Goal: Transaction & Acquisition: Book appointment/travel/reservation

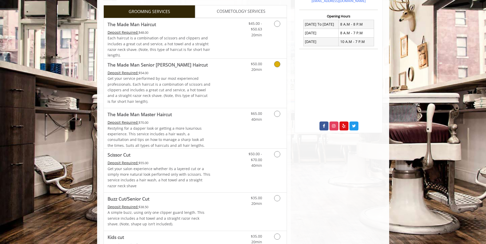
scroll to position [128, 0]
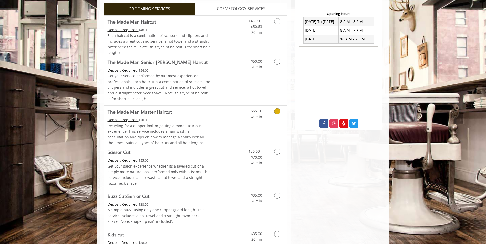
click at [176, 130] on span "Restyling for a dapper look or getting a more luxurious experience. This servic…" at bounding box center [156, 134] width 97 height 22
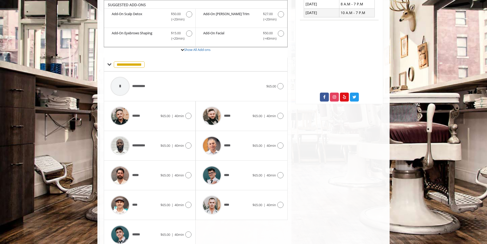
scroll to position [178, 0]
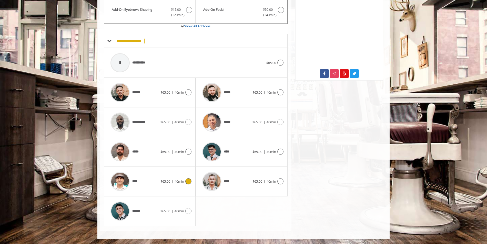
click at [165, 183] on span "$65.00" at bounding box center [165, 181] width 10 height 5
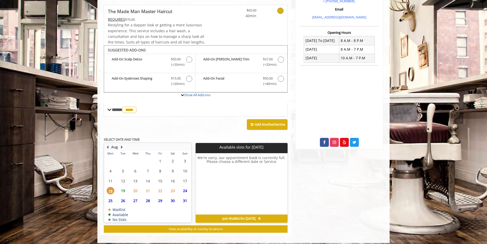
scroll to position [113, 0]
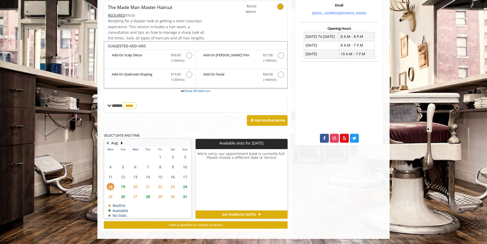
click at [126, 186] on span "19" at bounding box center [123, 186] width 8 height 7
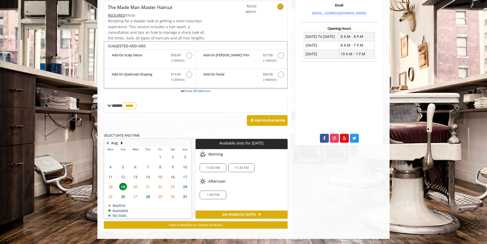
click at [240, 168] on span "11:30 AM" at bounding box center [241, 168] width 14 height 4
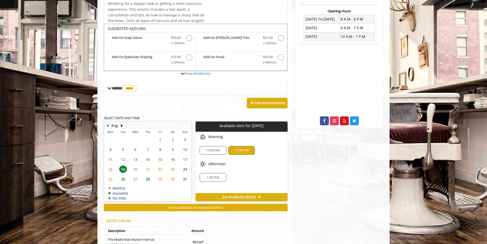
scroll to position [129, 0]
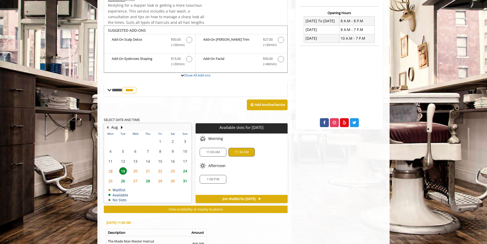
click at [219, 154] on span "11:00 AM" at bounding box center [213, 152] width 14 height 4
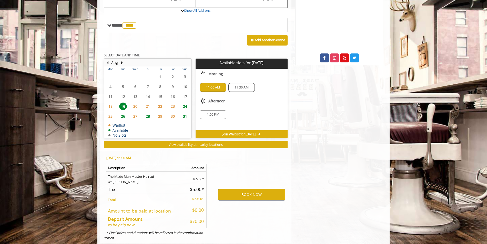
scroll to position [206, 0]
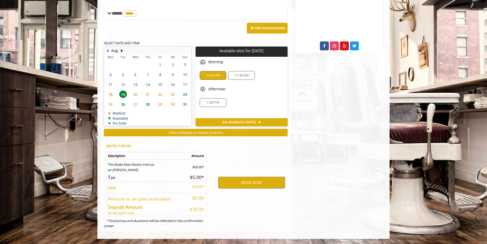
click at [237, 77] on span "11:30 AM" at bounding box center [241, 76] width 14 height 4
click at [220, 76] on span "11:00 AM" at bounding box center [213, 76] width 14 height 4
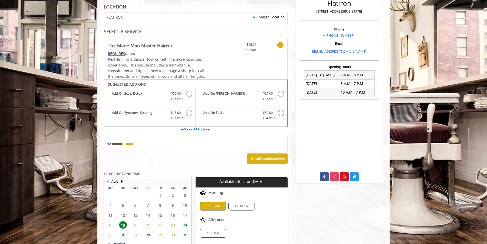
scroll to position [128, 0]
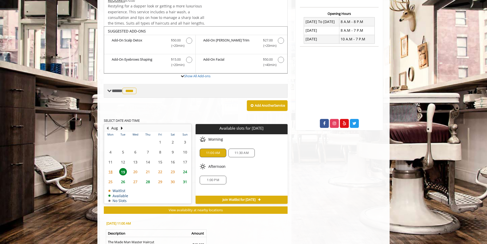
click at [117, 89] on span "**** **** ********" at bounding box center [125, 91] width 26 height 5
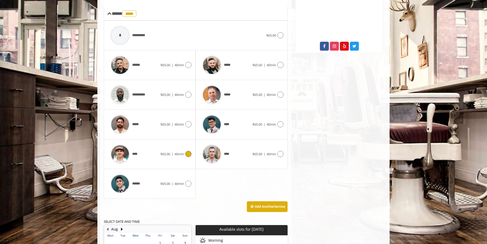
scroll to position [205, 0]
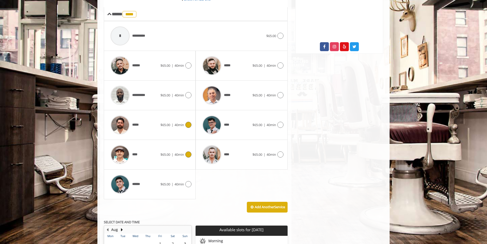
click at [147, 131] on div "*****" at bounding box center [134, 125] width 53 height 24
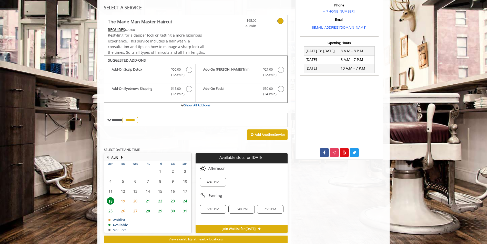
scroll to position [113, 0]
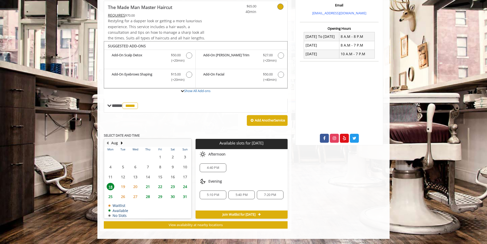
click at [124, 187] on span "19" at bounding box center [123, 186] width 8 height 7
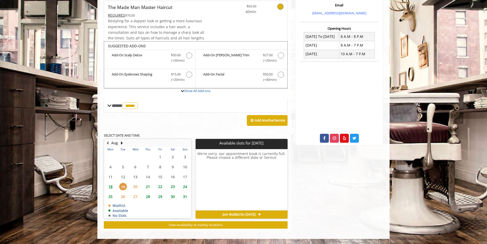
click at [112, 188] on span "18" at bounding box center [111, 186] width 8 height 7
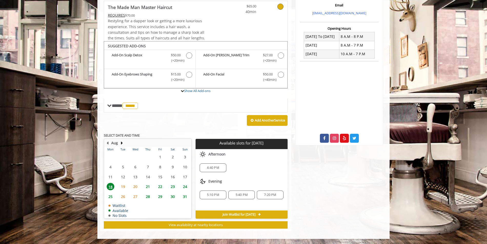
click at [250, 198] on div "5:40 PM" at bounding box center [241, 195] width 26 height 9
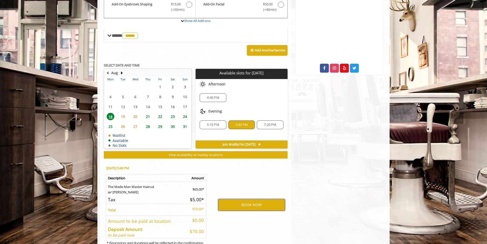
scroll to position [155, 0]
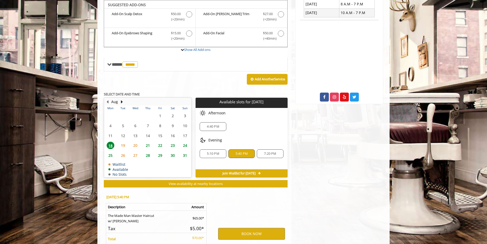
click at [214, 153] on span "5:10 PM" at bounding box center [213, 154] width 12 height 4
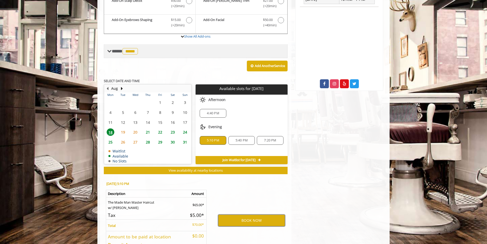
scroll to position [129, 0]
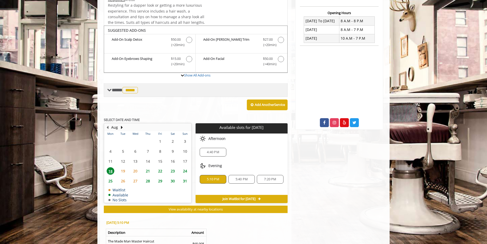
click at [135, 88] on span "*****" at bounding box center [129, 90] width 15 height 6
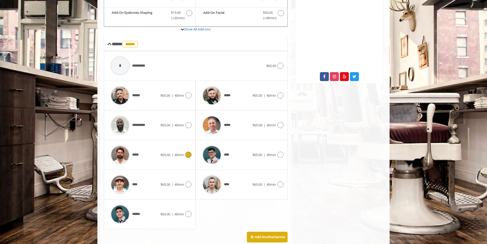
scroll to position [180, 0]
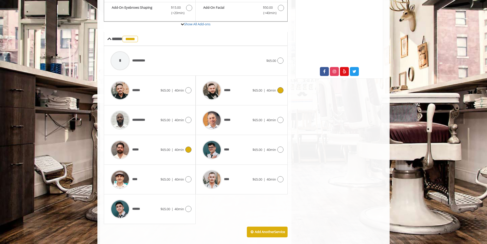
click at [233, 95] on span "*****" at bounding box center [217, 90] width 34 height 24
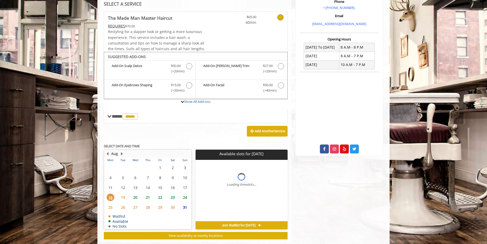
scroll to position [113, 0]
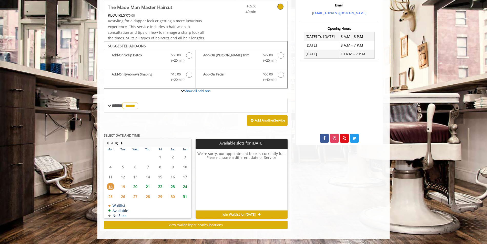
click at [122, 186] on span "19" at bounding box center [123, 186] width 8 height 7
click at [112, 186] on span "18" at bounding box center [111, 186] width 8 height 7
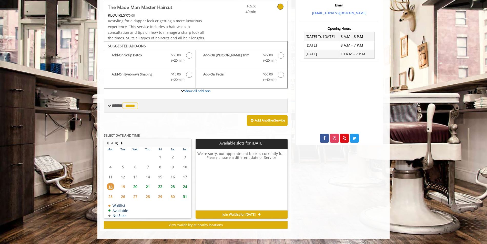
click at [167, 109] on div "**** ***** ********" at bounding box center [196, 106] width 184 height 14
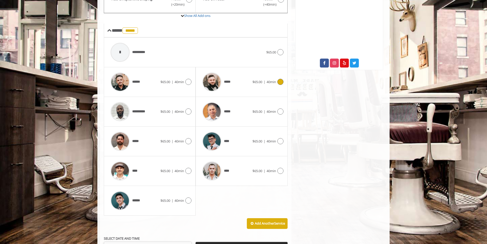
scroll to position [190, 0]
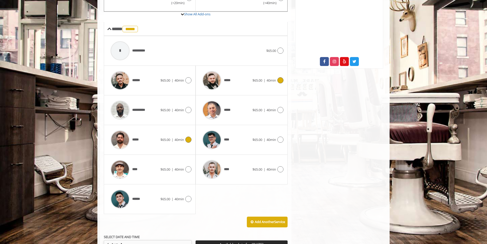
click at [166, 146] on div "***** $65.00 | 40min" at bounding box center [150, 140] width 84 height 24
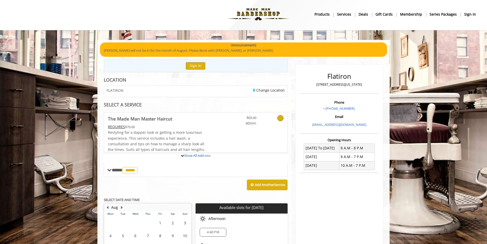
scroll to position [66, 0]
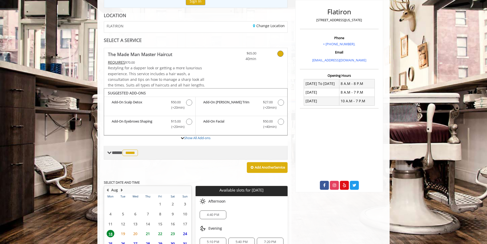
click at [153, 152] on div "**** ***** ********" at bounding box center [196, 153] width 184 height 14
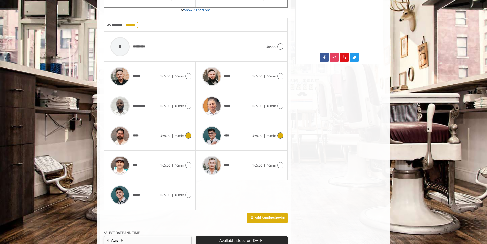
click at [232, 163] on div "****" at bounding box center [226, 165] width 53 height 24
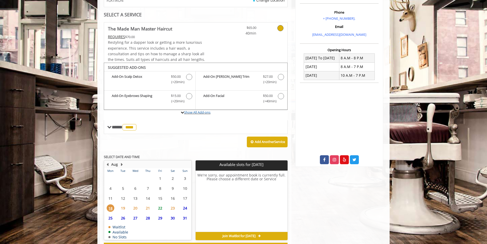
scroll to position [113, 0]
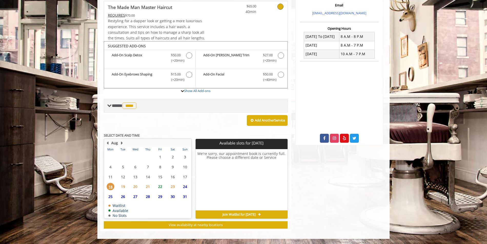
click at [162, 102] on div "**** **** ********" at bounding box center [196, 106] width 184 height 14
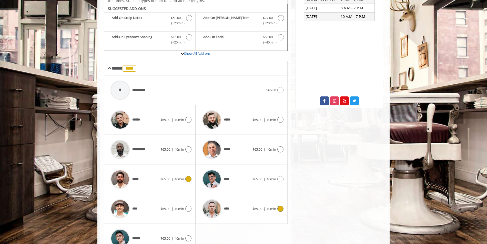
scroll to position [155, 0]
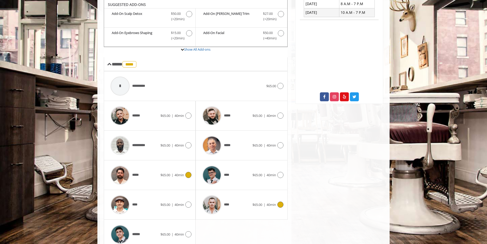
click at [162, 177] on span "$65.00" at bounding box center [165, 175] width 10 height 5
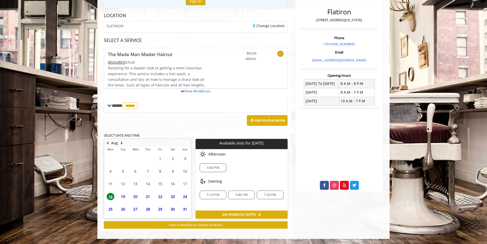
scroll to position [113, 0]
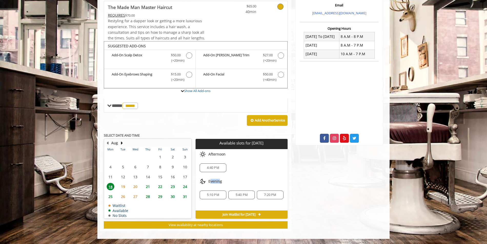
drag, startPoint x: 210, startPoint y: 182, endPoint x: 220, endPoint y: 182, distance: 10.5
click at [220, 182] on span "Evening" at bounding box center [215, 182] width 14 height 4
click at [246, 179] on div "Evening" at bounding box center [241, 182] width 92 height 10
click at [219, 194] on span "5:10 PM" at bounding box center [213, 195] width 12 height 4
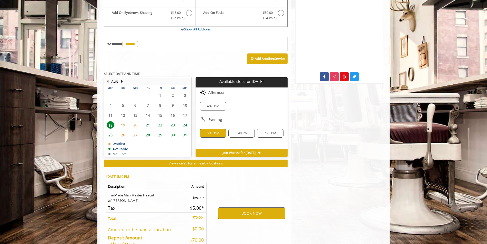
scroll to position [206, 0]
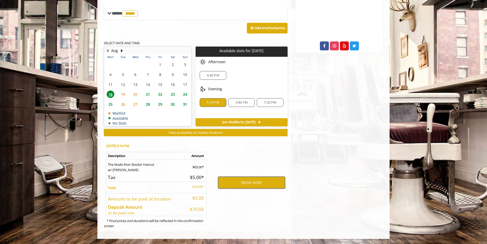
click at [247, 182] on button "BOOK NOW" at bounding box center [251, 183] width 67 height 12
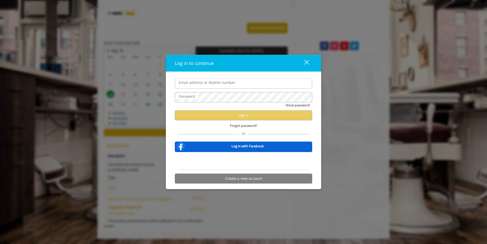
click at [204, 85] on input "Email address or Mobile number" at bounding box center [243, 84] width 137 height 10
type input "**********"
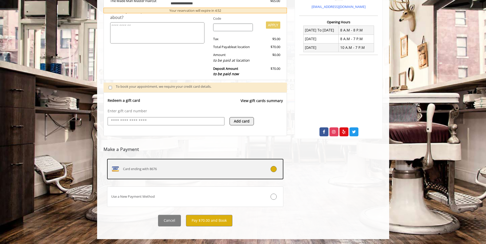
scroll to position [120, 0]
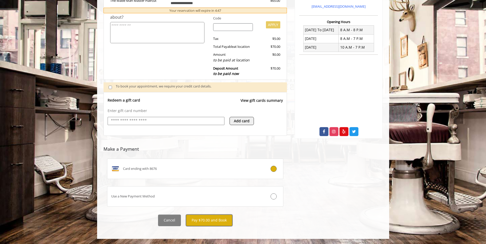
click at [217, 222] on button "Pay $70.00 and Book" at bounding box center [209, 221] width 46 height 12
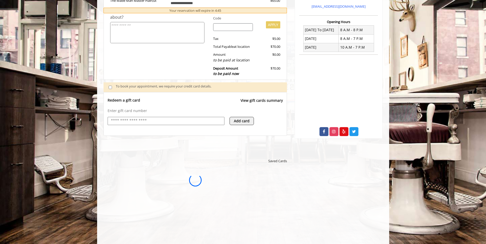
scroll to position [0, 0]
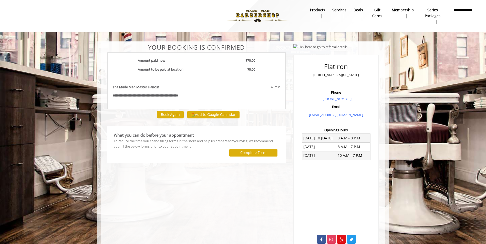
click at [142, 97] on b "**********" at bounding box center [153, 95] width 50 height 3
click at [143, 97] on b "**********" at bounding box center [153, 95] width 50 height 3
click at [432, 16] on b "Series packages" at bounding box center [432, 13] width 23 height 12
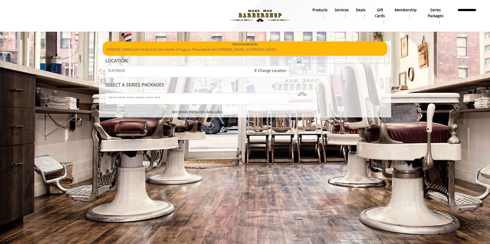
click at [410, 14] on link "Membership" at bounding box center [405, 12] width 29 height 13
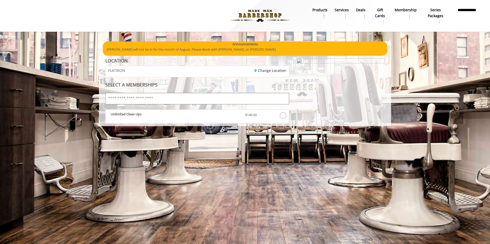
click at [185, 104] on input "text" at bounding box center [197, 99] width 184 height 12
click at [216, 119] on div "Unlimited Clean Ups" at bounding box center [174, 116] width 135 height 9
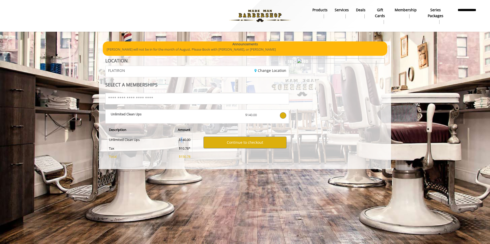
click at [181, 139] on td "$140.00" at bounding box center [178, 140] width 28 height 9
click at [183, 157] on p "$150.78" at bounding box center [178, 157] width 25 height 4
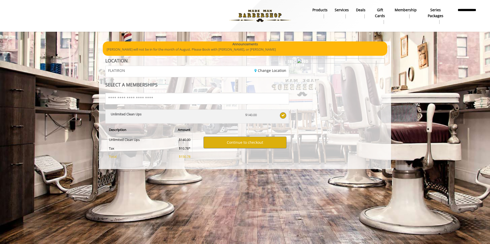
click at [187, 117] on div "Unlimited Clean Ups" at bounding box center [174, 116] width 135 height 9
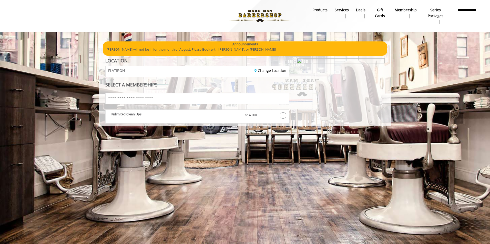
click at [436, 16] on b "Series packages" at bounding box center [436, 13] width 24 height 12
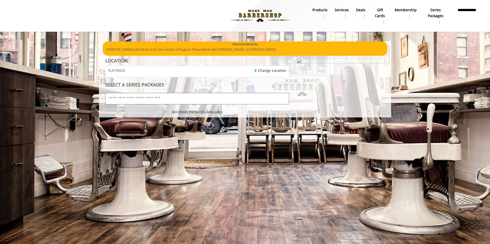
click at [224, 103] on input "text" at bounding box center [197, 99] width 184 height 12
drag, startPoint x: 205, startPoint y: 76, endPoint x: 212, endPoint y: 75, distance: 7.4
click at [206, 76] on div "Change Location" at bounding box center [244, 71] width 95 height 11
click at [359, 12] on b "Deals" at bounding box center [360, 10] width 9 height 6
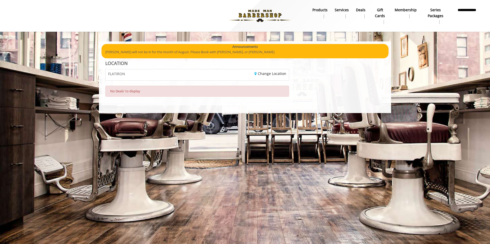
click at [343, 11] on b "Services" at bounding box center [342, 10] width 14 height 6
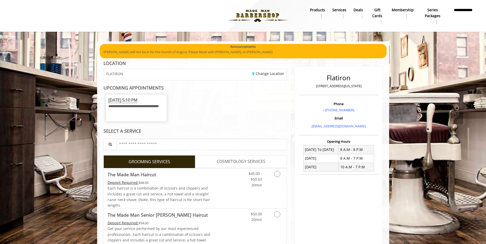
click at [166, 51] on p "[PERSON_NAME] will not be in for the month of August. Please Book with [PERSON_…" at bounding box center [243, 51] width 279 height 5
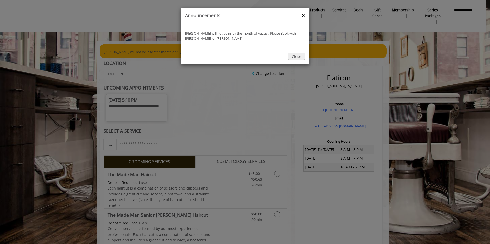
drag, startPoint x: 259, startPoint y: 94, endPoint x: 266, endPoint y: 90, distance: 8.6
click at [259, 94] on div "announcement Banner : Announcements × Yassine will not be in for the month of A…" at bounding box center [245, 122] width 490 height 244
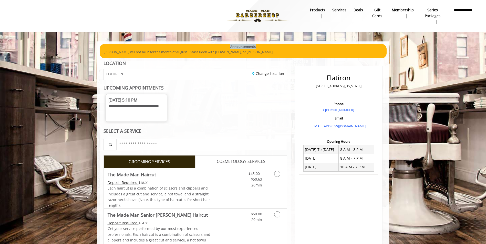
drag, startPoint x: 258, startPoint y: 49, endPoint x: 111, endPoint y: 34, distance: 147.3
click at [77, 19] on div at bounding box center [149, 16] width 285 height 28
